Goal: Task Accomplishment & Management: Manage account settings

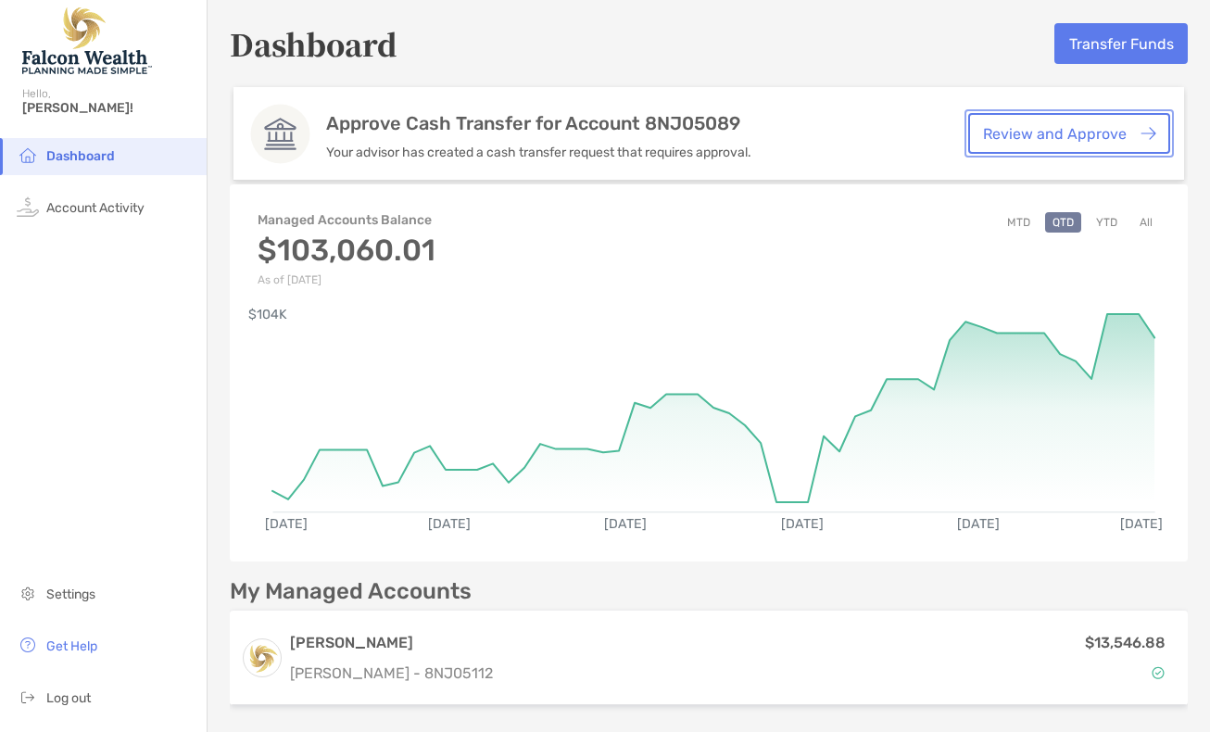
click at [1068, 129] on link "Review and Approve" at bounding box center [1069, 133] width 202 height 41
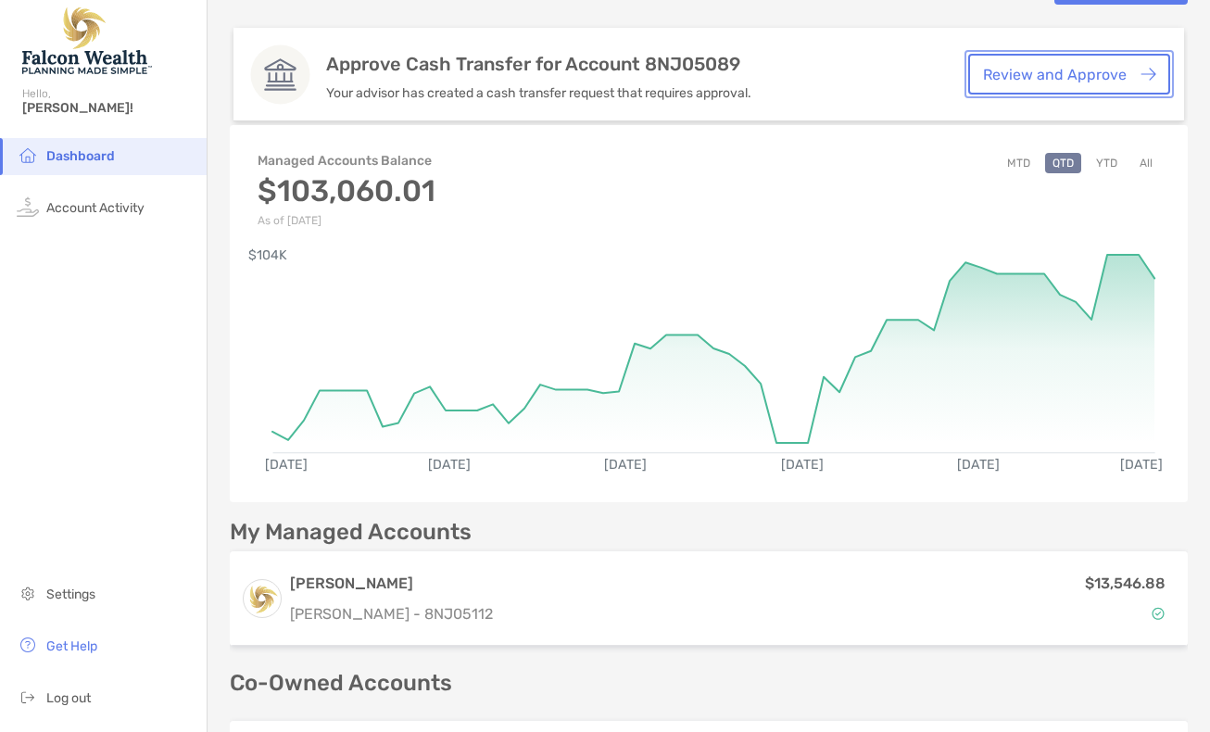
scroll to position [185, 0]
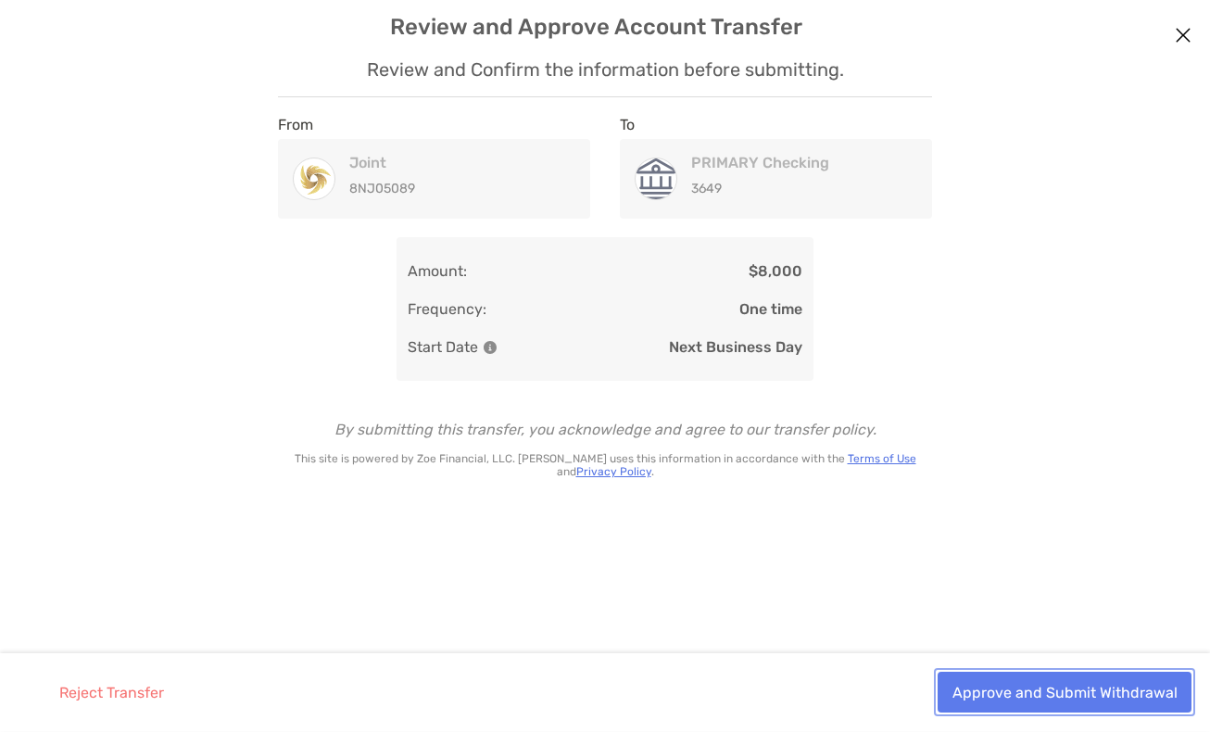
click at [1072, 695] on button "Approve and Submit Withdrawal" at bounding box center [1065, 692] width 254 height 41
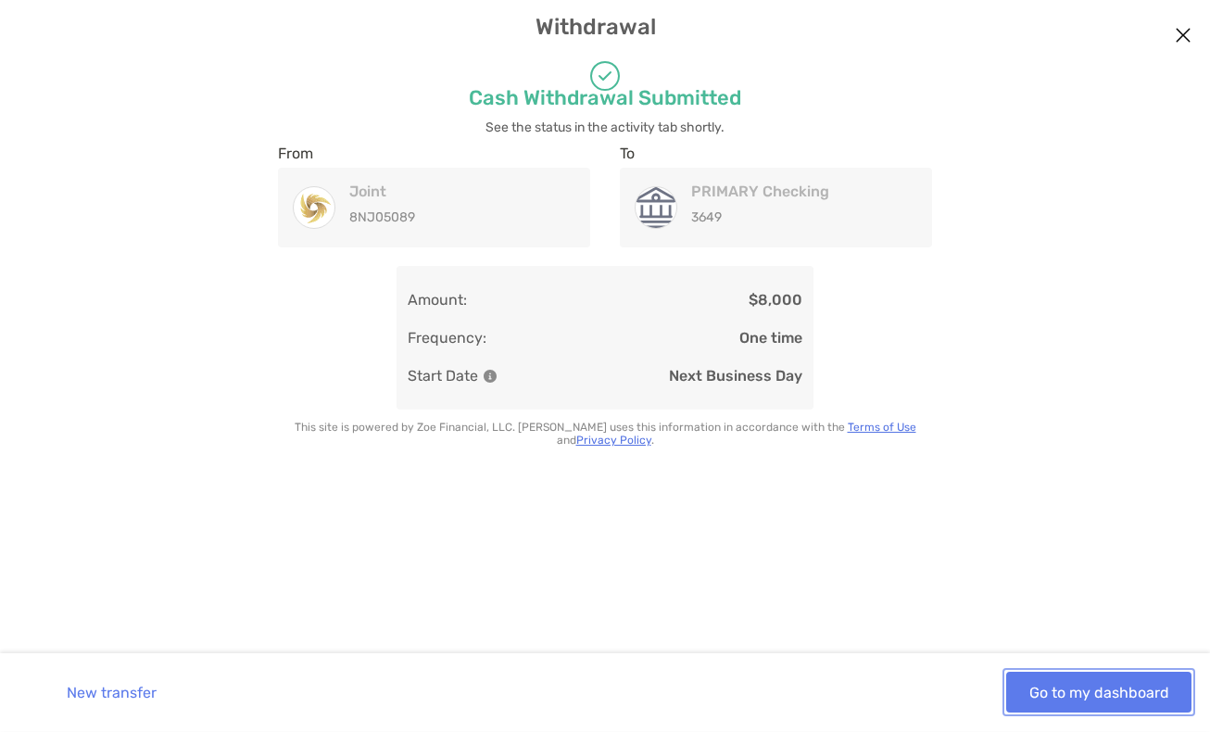
click at [1079, 693] on button "Go to my dashboard" at bounding box center [1098, 692] width 185 height 41
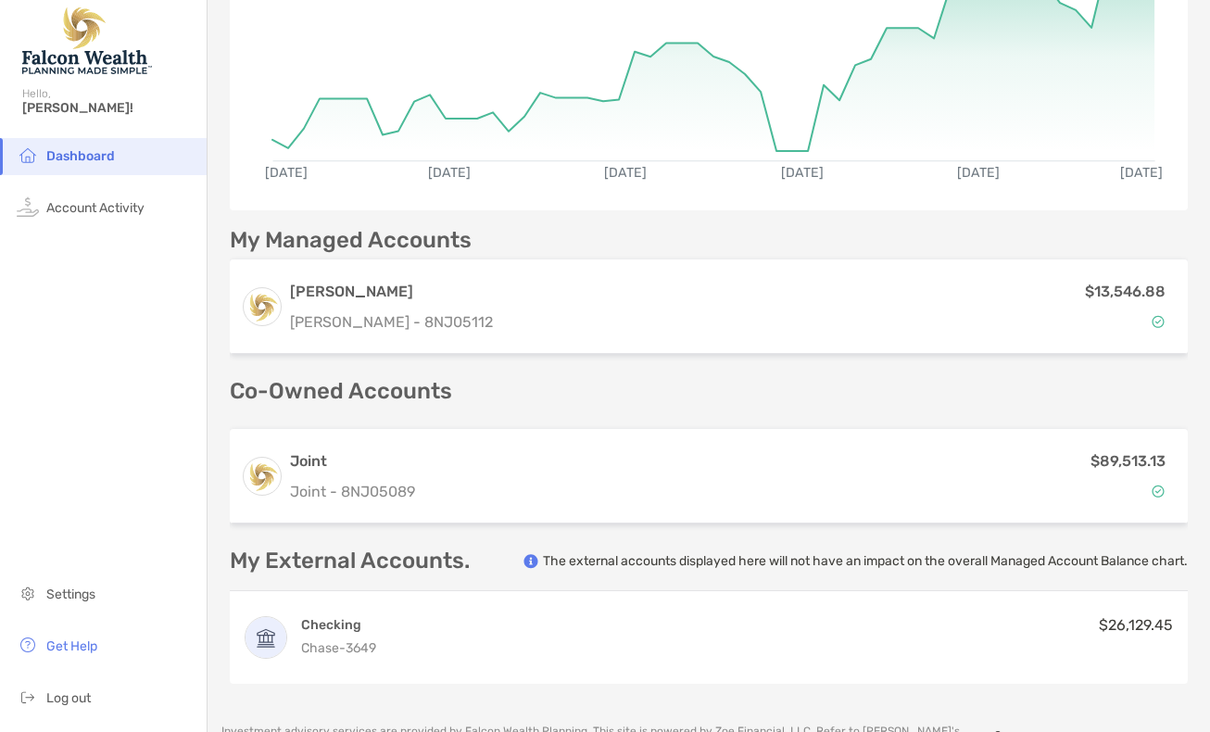
scroll to position [278, 0]
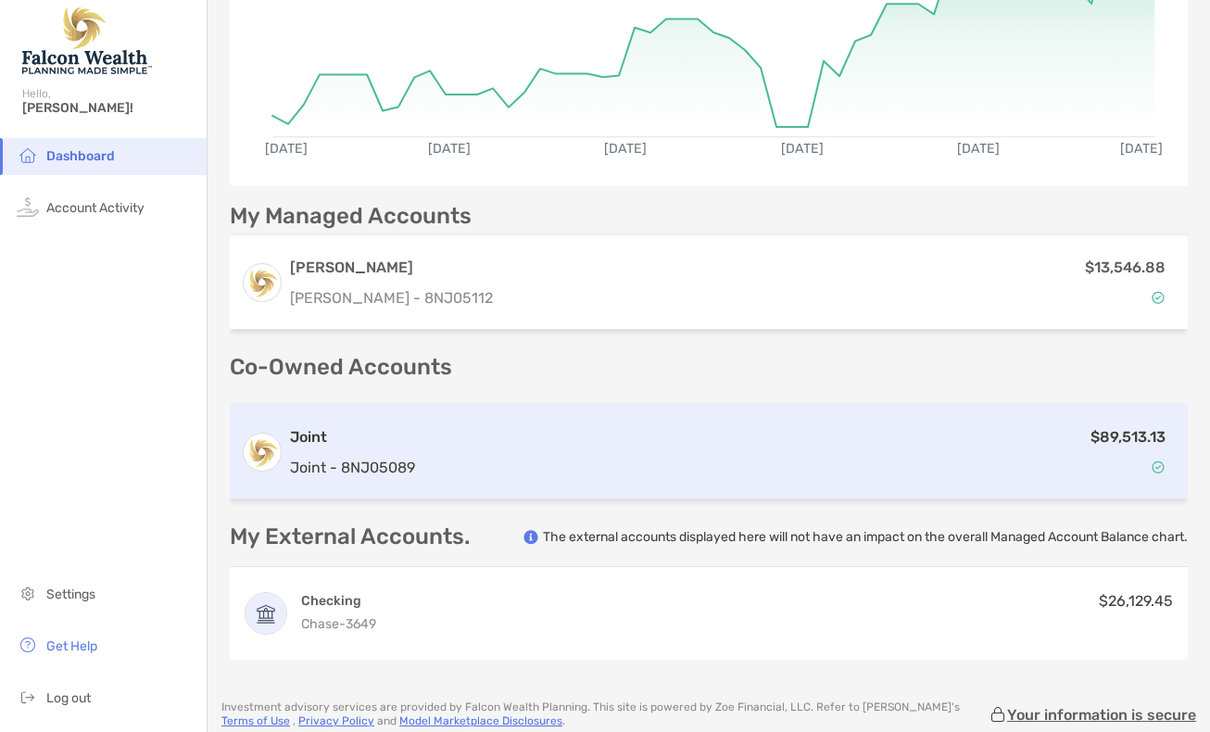
click at [462, 447] on div "$89,513.13" at bounding box center [799, 452] width 754 height 54
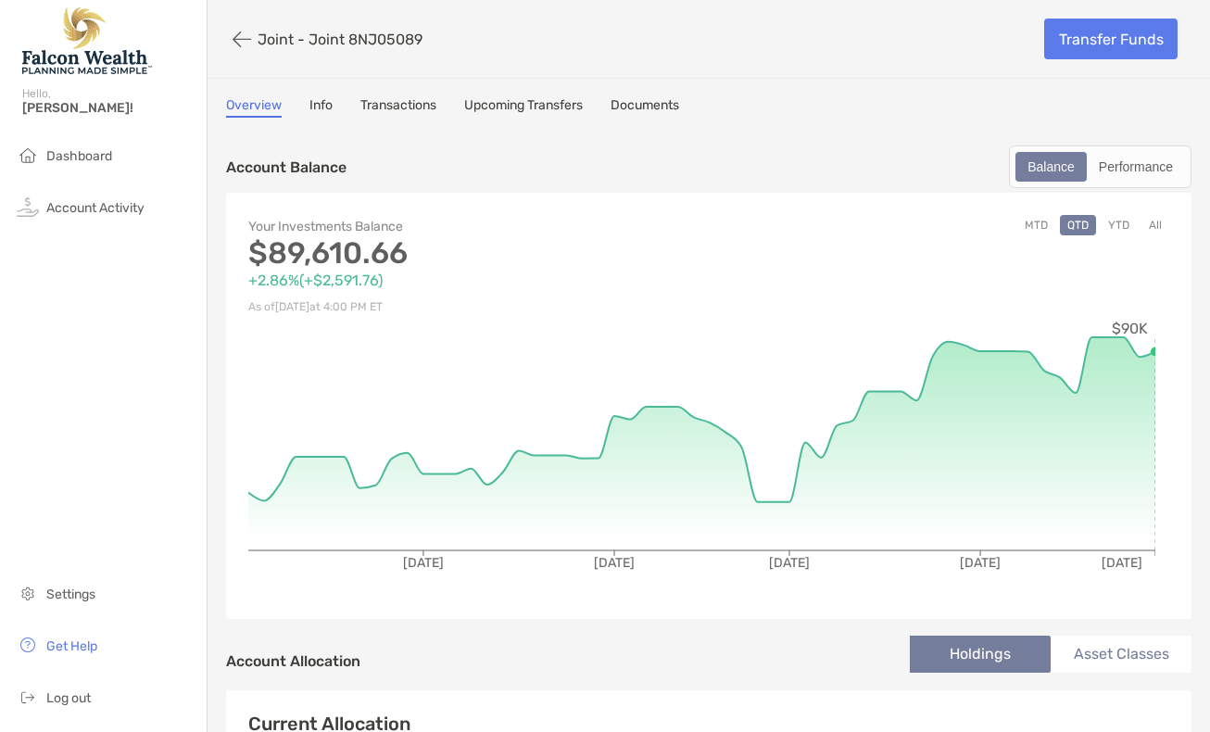
click at [521, 105] on link "Upcoming Transfers" at bounding box center [523, 107] width 119 height 20
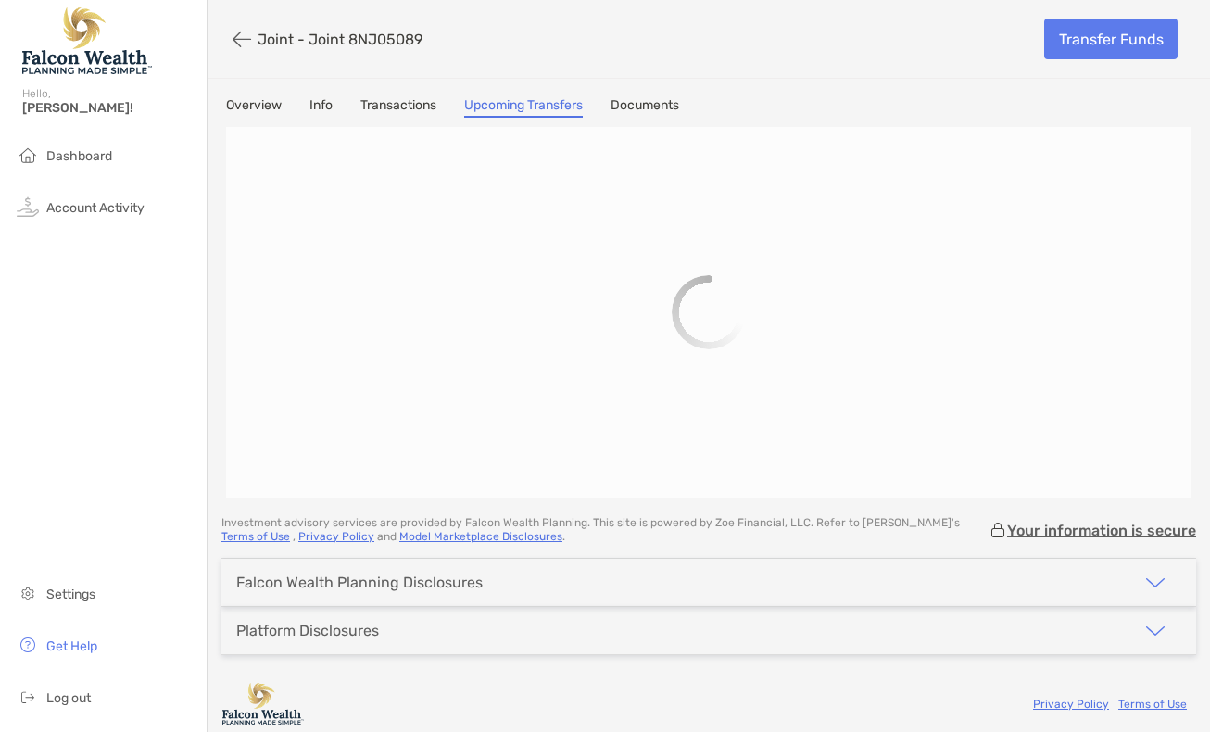
click at [510, 103] on link "Upcoming Transfers" at bounding box center [523, 107] width 119 height 20
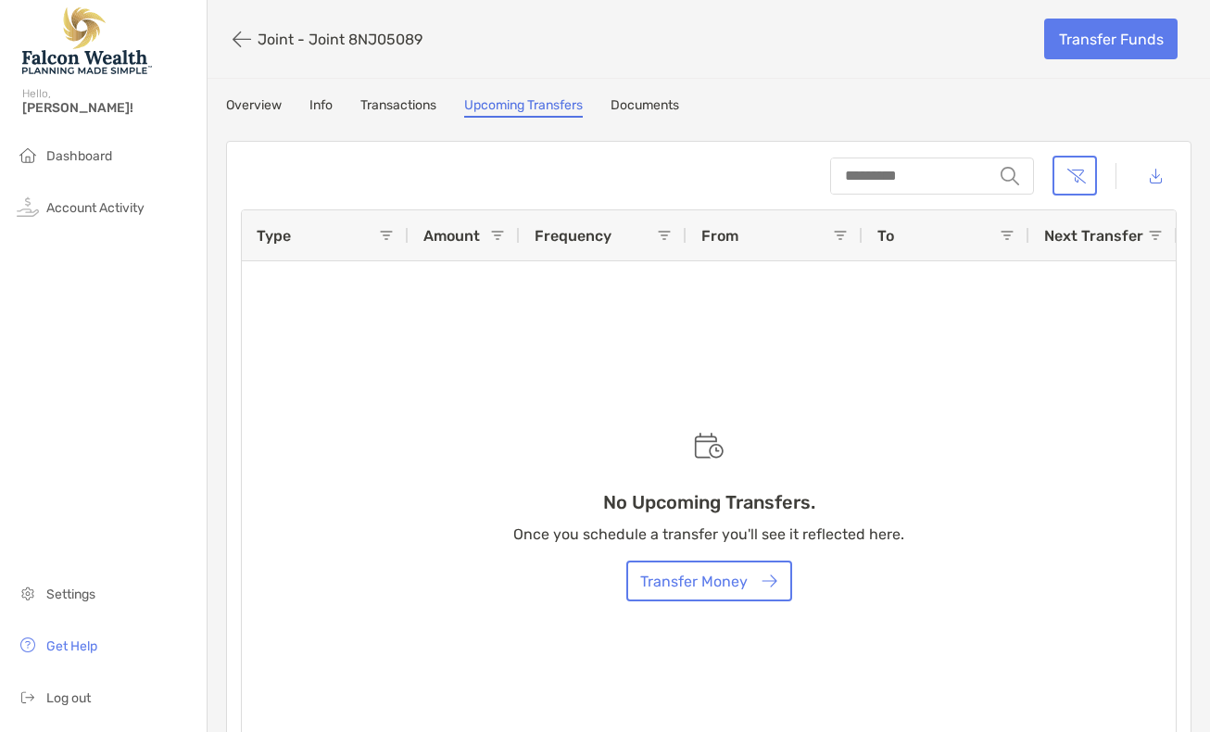
click at [410, 104] on link "Transactions" at bounding box center [398, 107] width 76 height 20
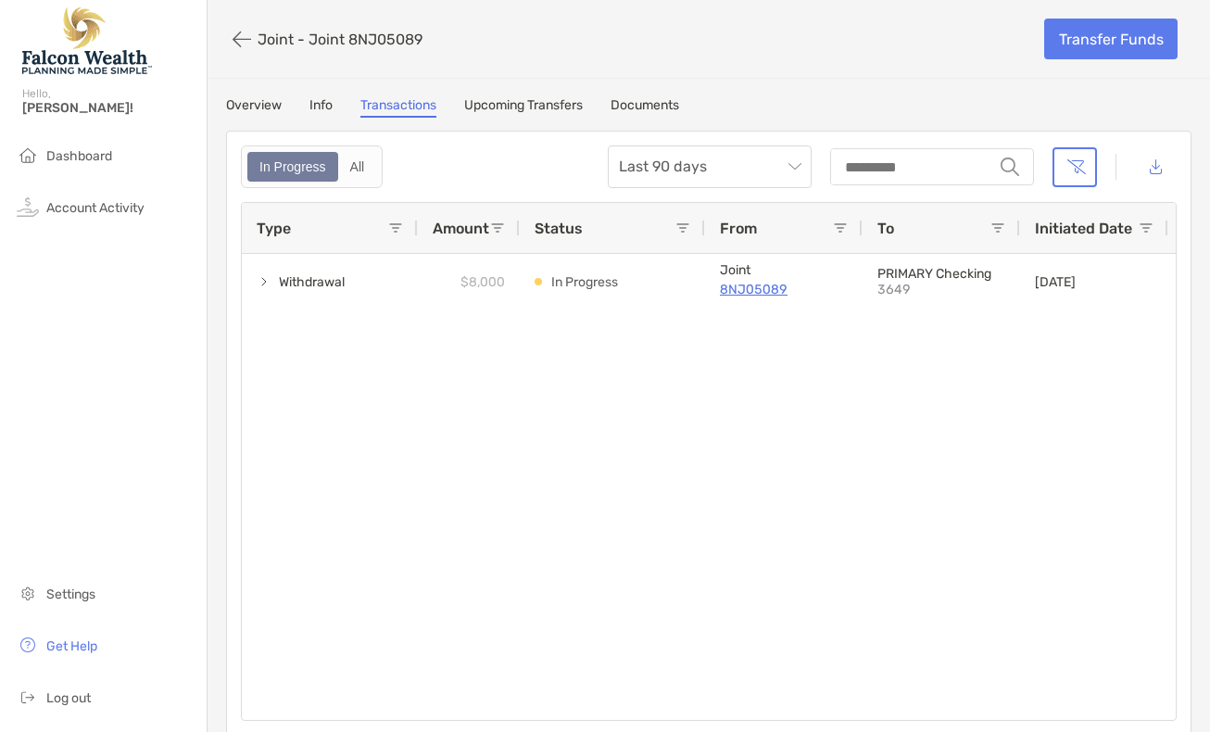
click at [325, 106] on link "Info" at bounding box center [320, 107] width 23 height 20
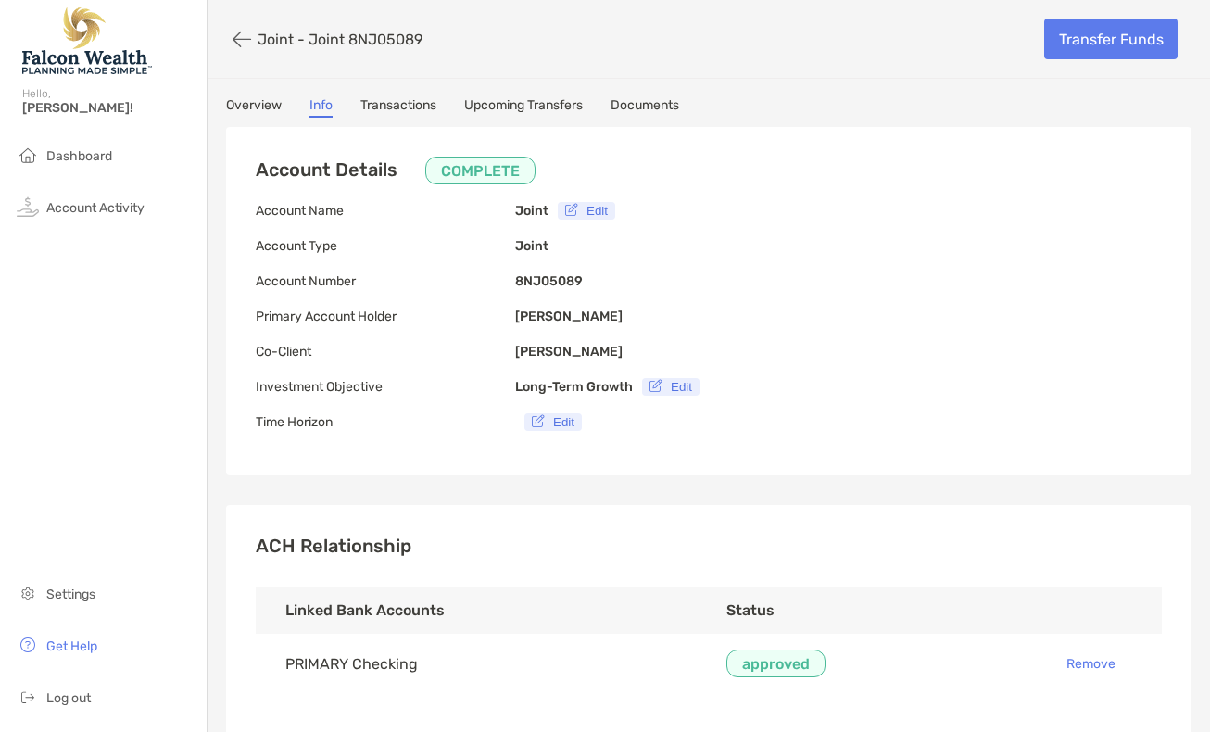
click at [246, 108] on link "Overview" at bounding box center [254, 107] width 56 height 20
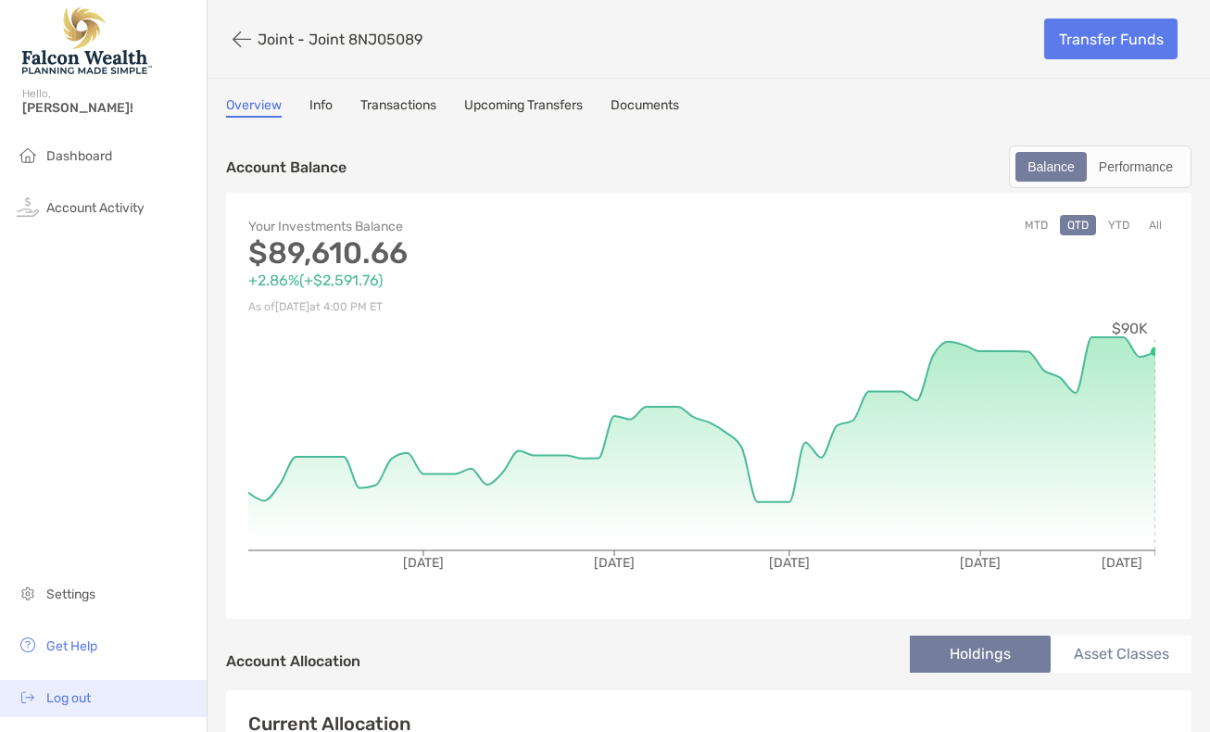
click at [71, 694] on span "Log out" at bounding box center [68, 698] width 44 height 16
